Goal: Task Accomplishment & Management: Use online tool/utility

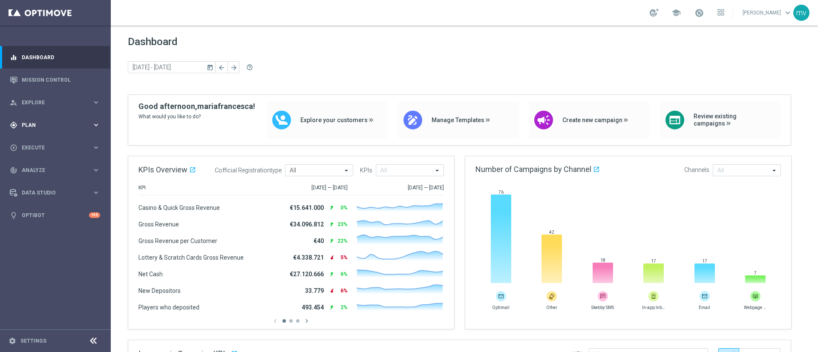
click at [37, 126] on span "Plan" at bounding box center [57, 125] width 70 height 5
click at [43, 137] on div "Target Groups" at bounding box center [66, 142] width 88 height 13
click at [46, 142] on link "Target Groups" at bounding box center [55, 142] width 66 height 7
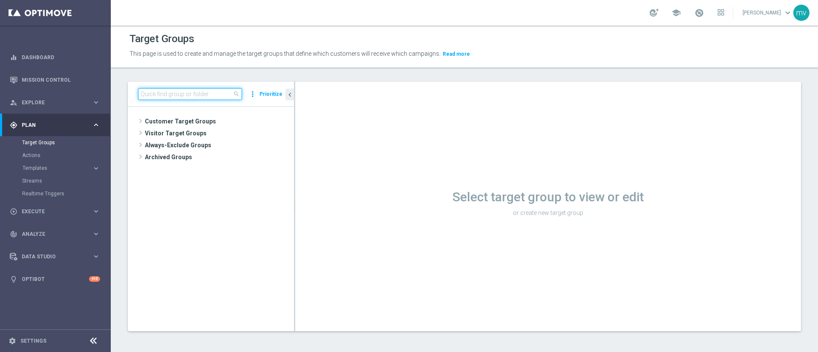
click at [160, 92] on input at bounding box center [190, 94] width 104 height 12
paste input "2025 TOP Silver Attivi last 30 gg_con bonus ratio 0-20%"
type input "2025 TOP Silver Attivi last 30 gg_con bonus ratio 0-20%"
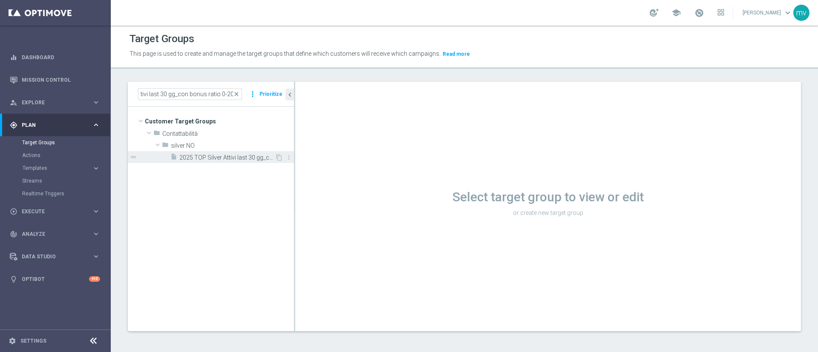
scroll to position [0, 0]
click at [215, 153] on div "insert_drive_file 2025 TOP Silver Attivi last 30 gg_con bonus ratio 0-20%" at bounding box center [222, 157] width 104 height 12
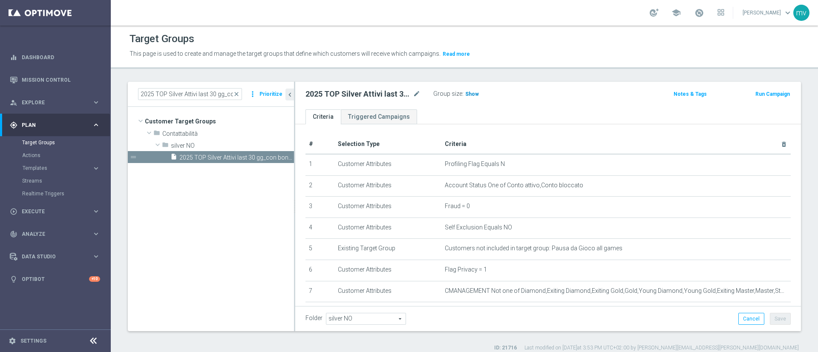
click at [476, 97] on span "Show" at bounding box center [472, 94] width 14 height 6
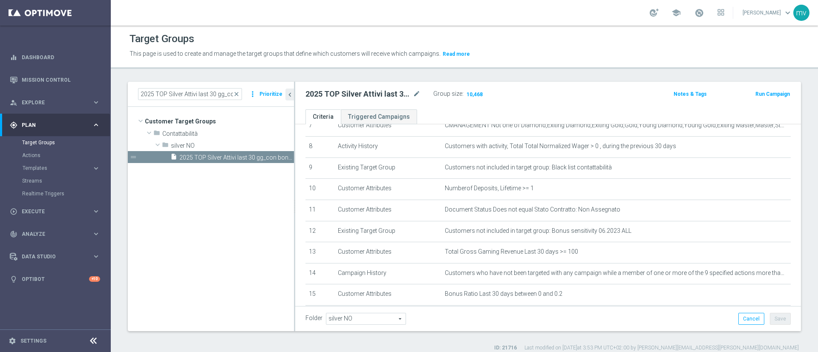
scroll to position [214, 0]
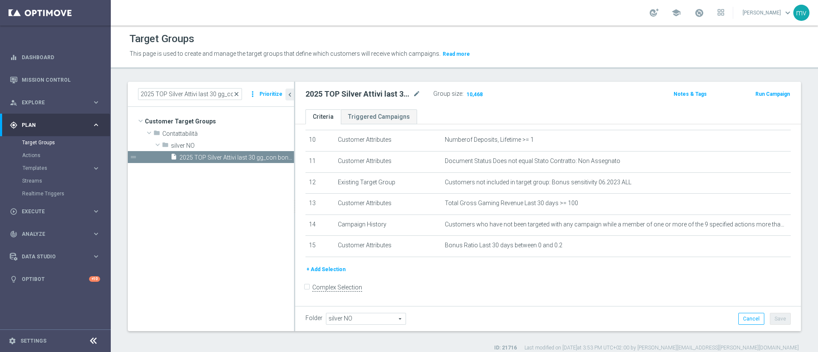
click at [236, 95] on span "close" at bounding box center [236, 94] width 7 height 7
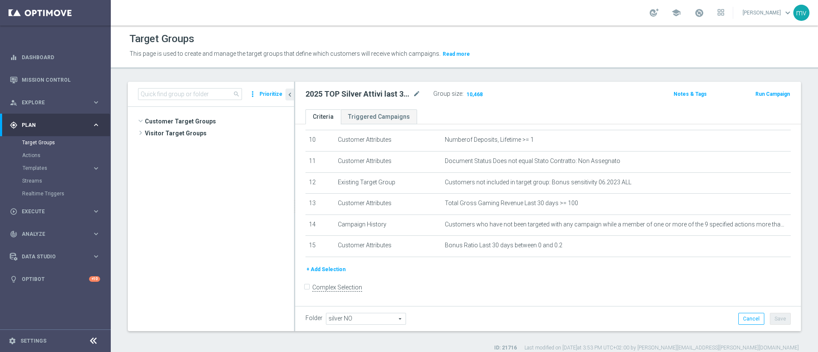
scroll to position [176, 0]
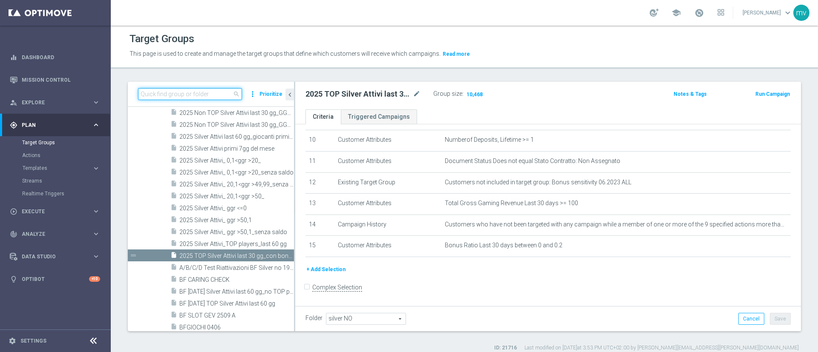
click at [224, 95] on input at bounding box center [190, 94] width 104 height 12
paste input "NEW 2025 Silver Attivi_ ggr >=150_senza saldo"
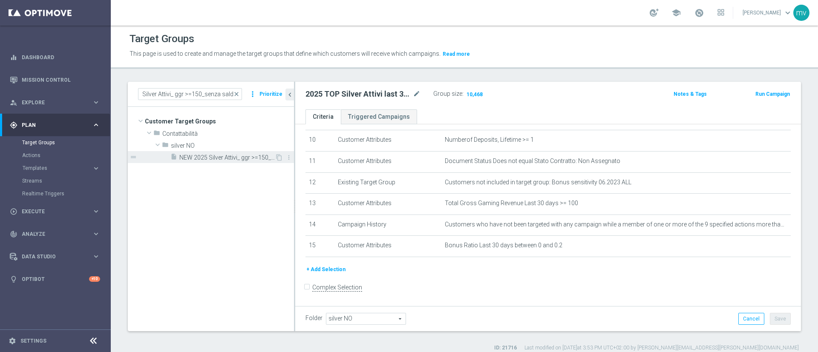
scroll to position [0, 0]
click at [235, 160] on span "NEW 2025 Silver Attivi_ ggr >=150_senza saldo" at bounding box center [226, 157] width 95 height 7
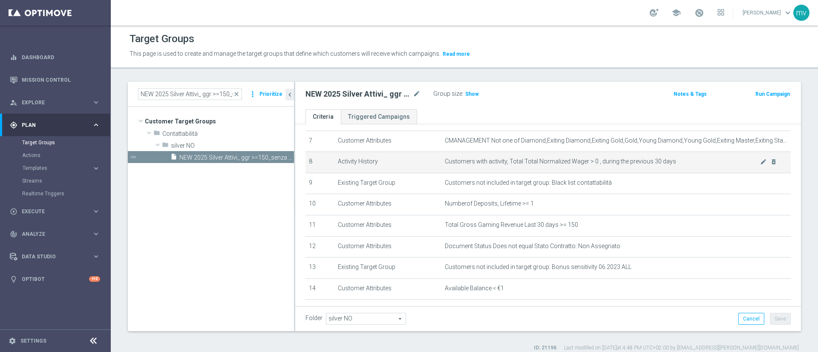
scroll to position [152, 0]
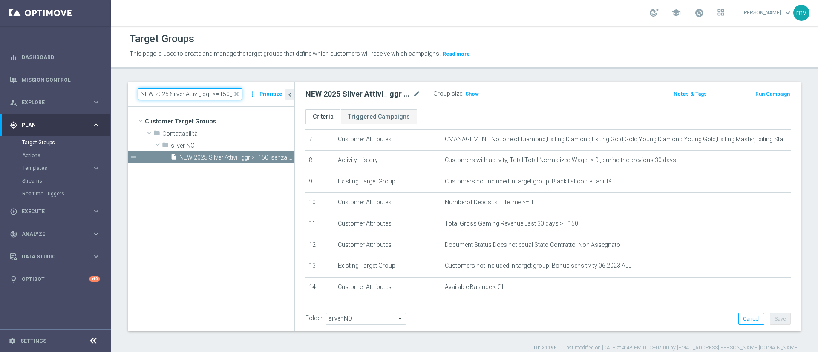
click at [171, 97] on input "NEW 2025 Silver Attivi_ ggr >=150_senza saldo" at bounding box center [190, 94] width 104 height 12
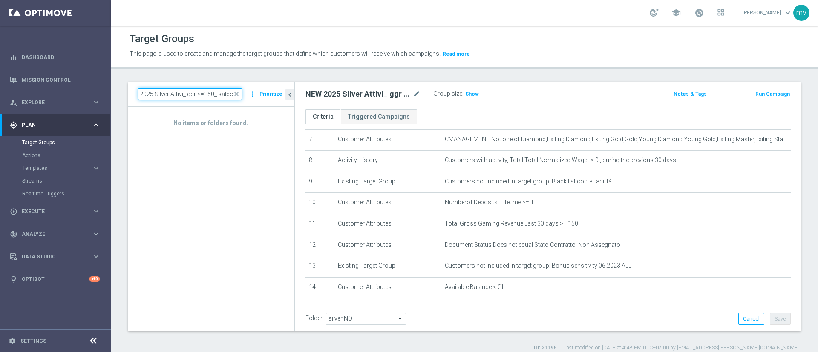
scroll to position [0, 12]
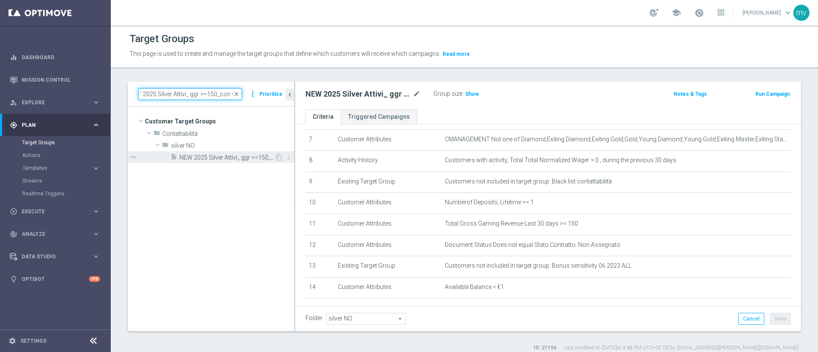
type input "NEW 2025 Silver Attivi_ ggr >=150_con saldo"
click at [230, 155] on span "NEW 2025 Silver Attivi_ ggr >=150_con saldo" at bounding box center [226, 157] width 95 height 7
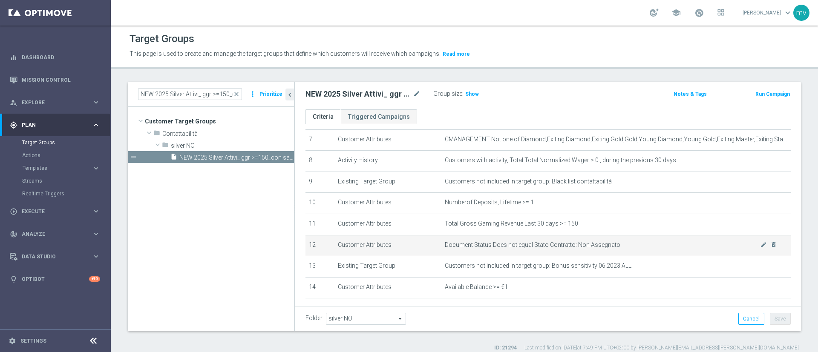
scroll to position [198, 0]
